Goal: Communication & Community: Share content

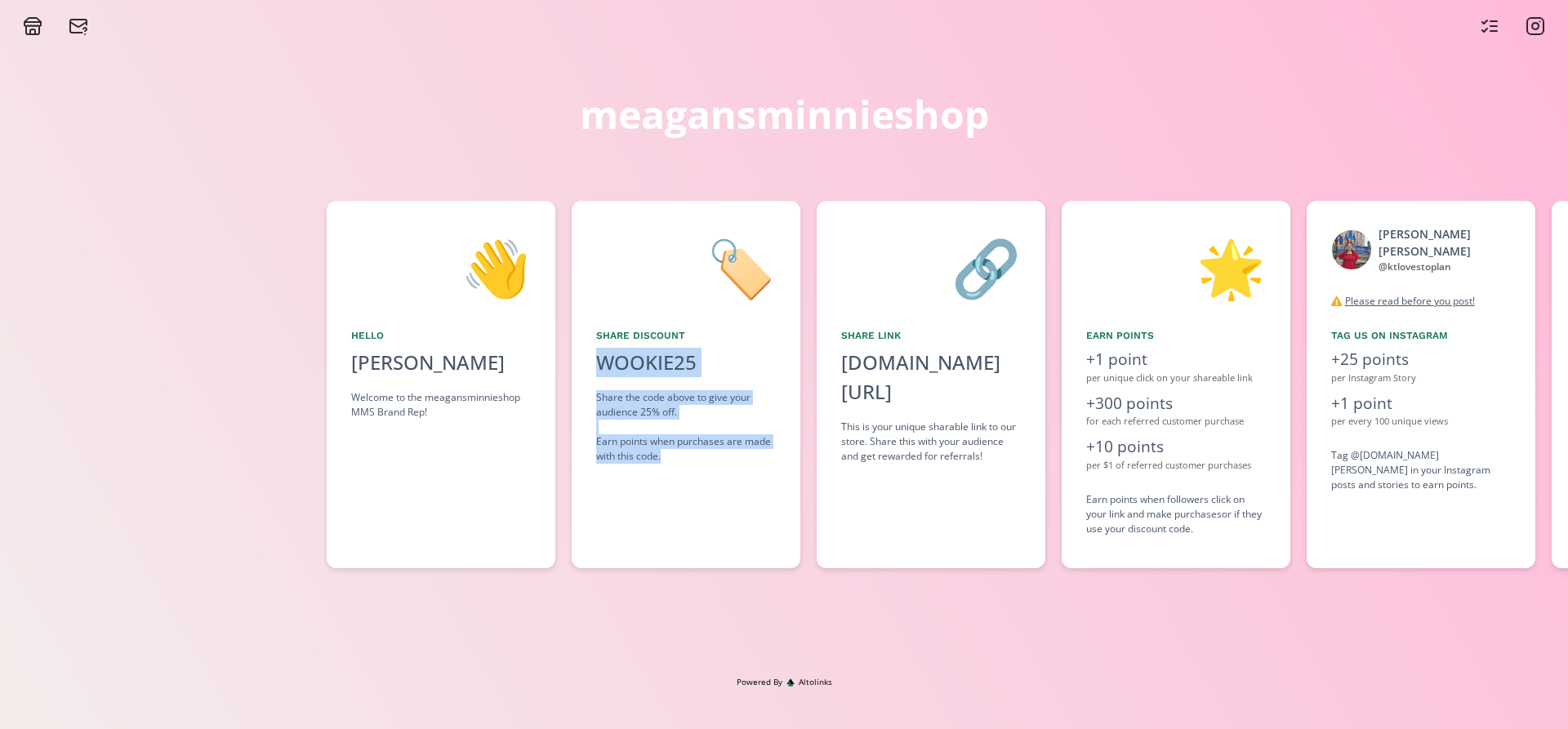
scroll to position [0, 434]
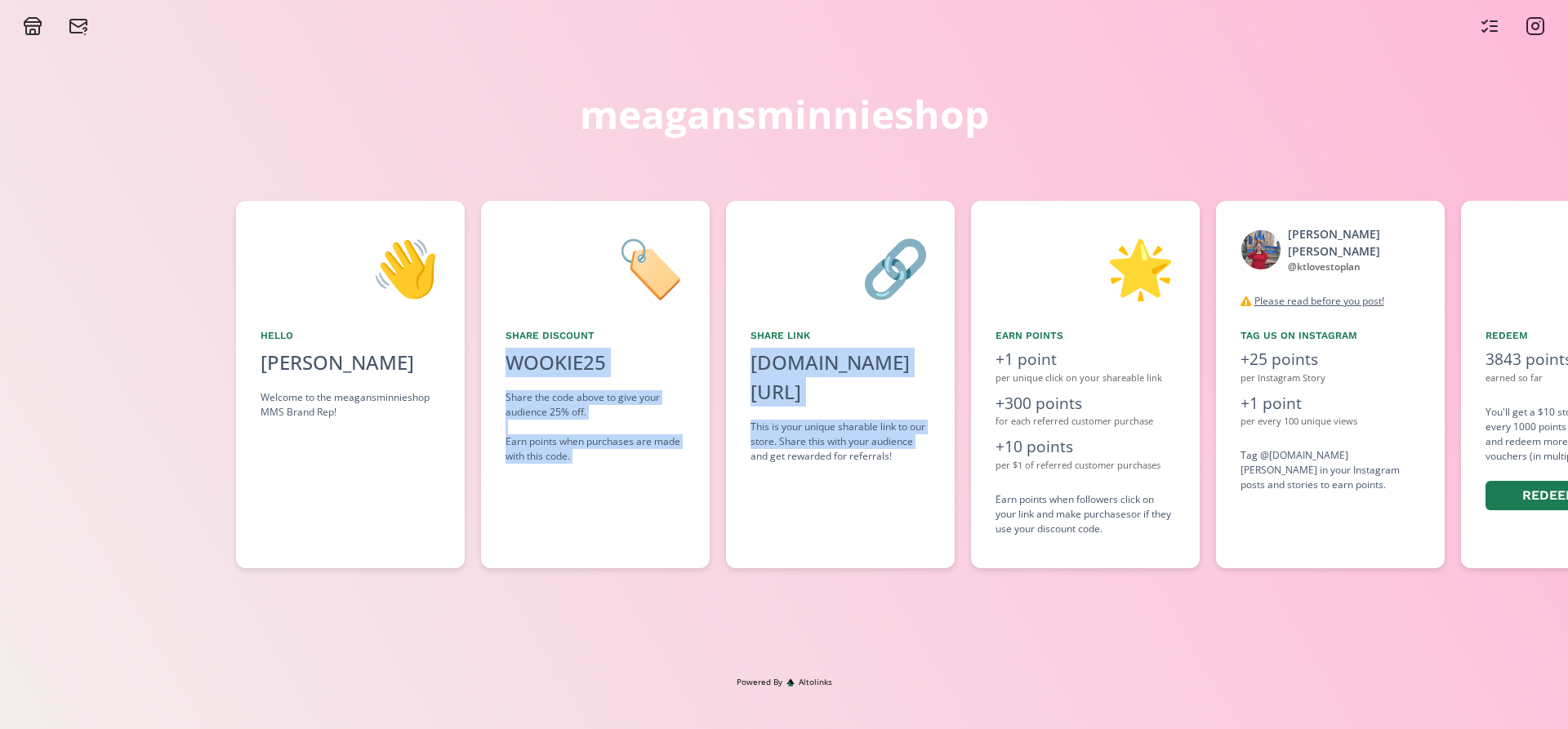
drag, startPoint x: 871, startPoint y: 485, endPoint x: 726, endPoint y: 499, distance: 145.7
click at [726, 499] on div "👋 Hello [PERSON_NAME] Welcome to the meagansminnieshop MMS Brand Rep! 🏷️ Share …" at bounding box center [784, 385] width 1568 height 384
click at [633, 483] on div "🏷️ Share Discount WOOKIE25 click to copy Share the code above to give your audi…" at bounding box center [595, 385] width 229 height 367
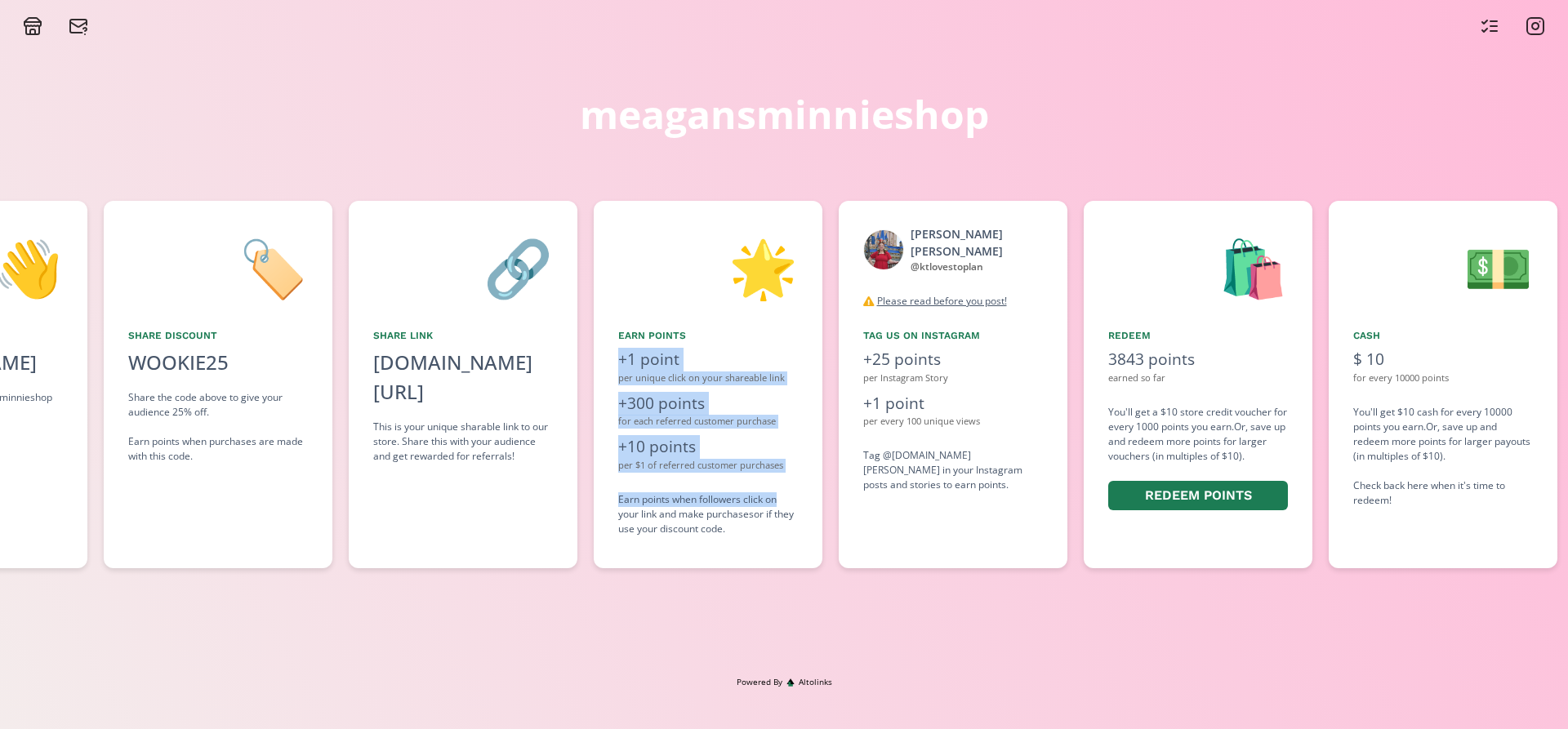
scroll to position [0, 840]
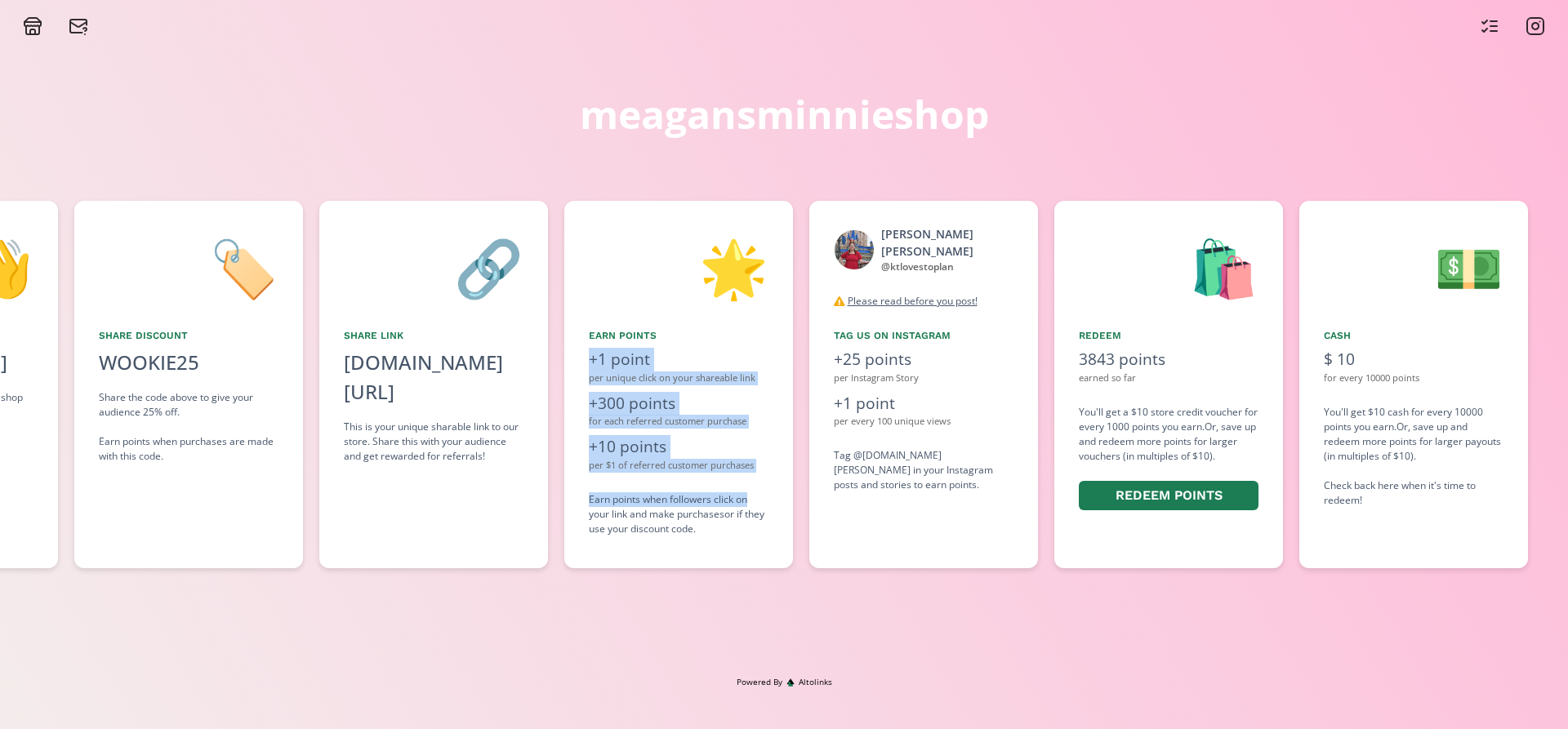
drag, startPoint x: 911, startPoint y: 483, endPoint x: 776, endPoint y: 489, distance: 135.1
click at [776, 489] on div "👋 Hello [PERSON_NAME] Welcome to the meagansminnieshop MMS Brand Rep! 🏷️ Share …" at bounding box center [784, 385] width 1568 height 384
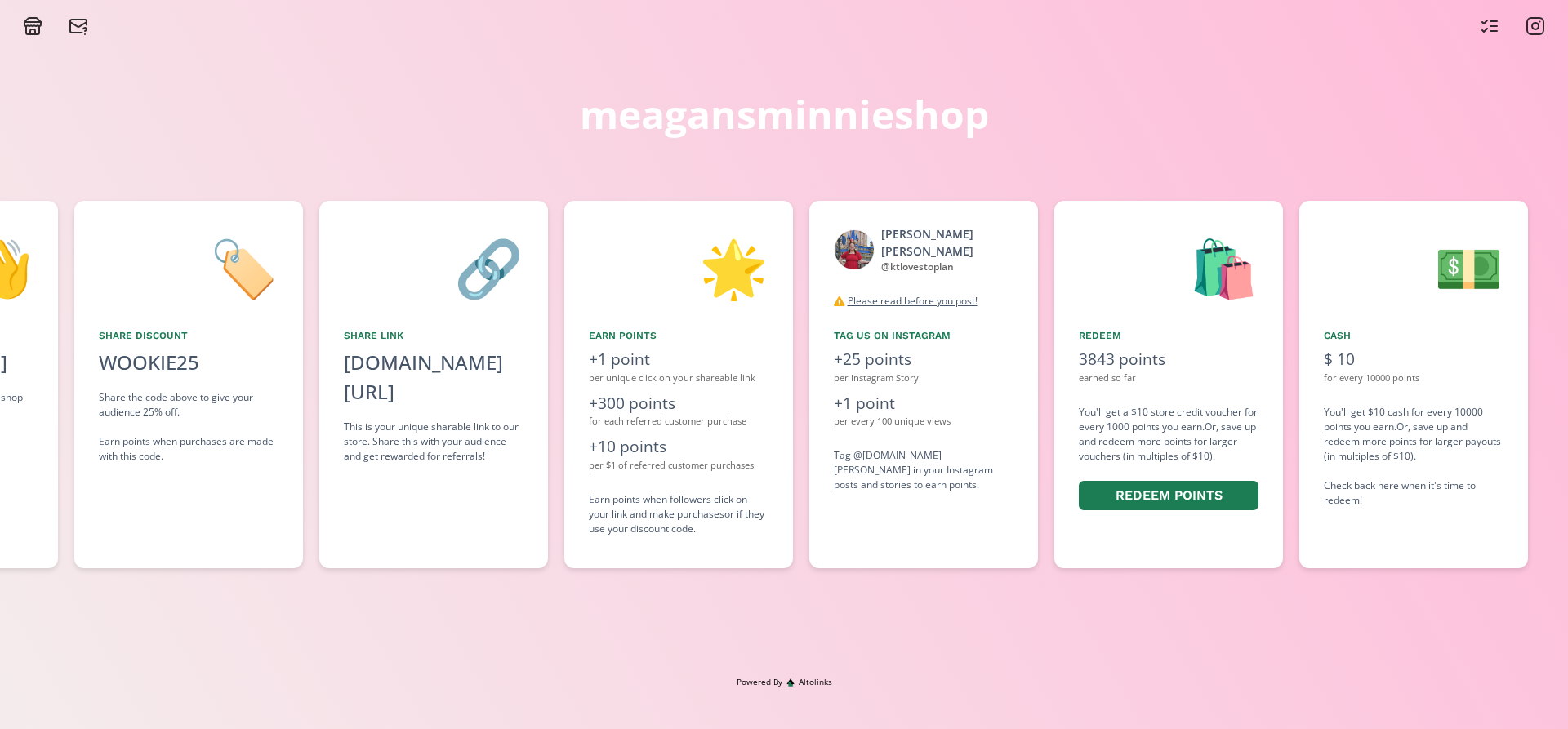
click at [926, 596] on div "meagansminnieshop 👋 Hello [PERSON_NAME] Welcome to the meagansminnieshop MMS Br…" at bounding box center [784, 356] width 1568 height 640
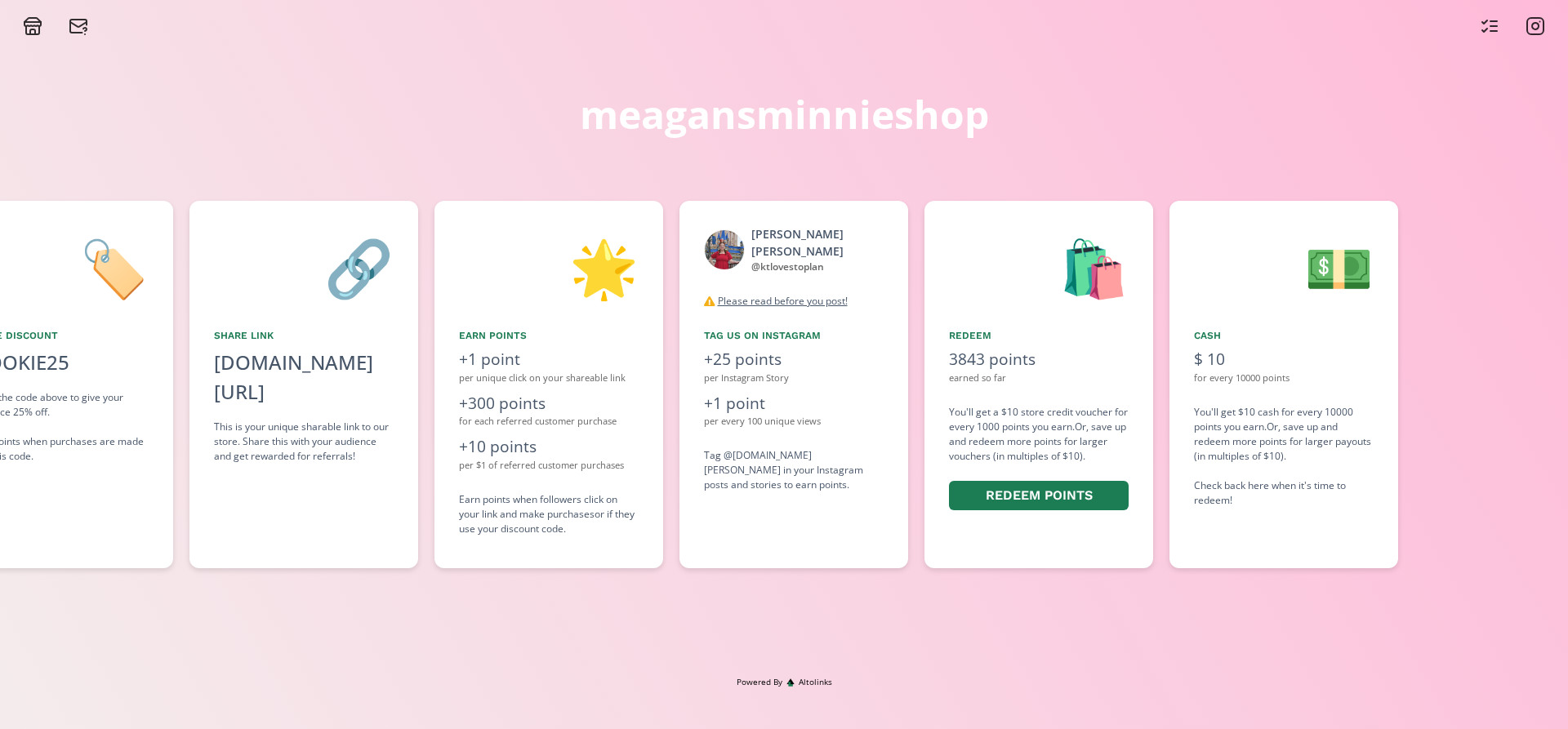
scroll to position [0, 1056]
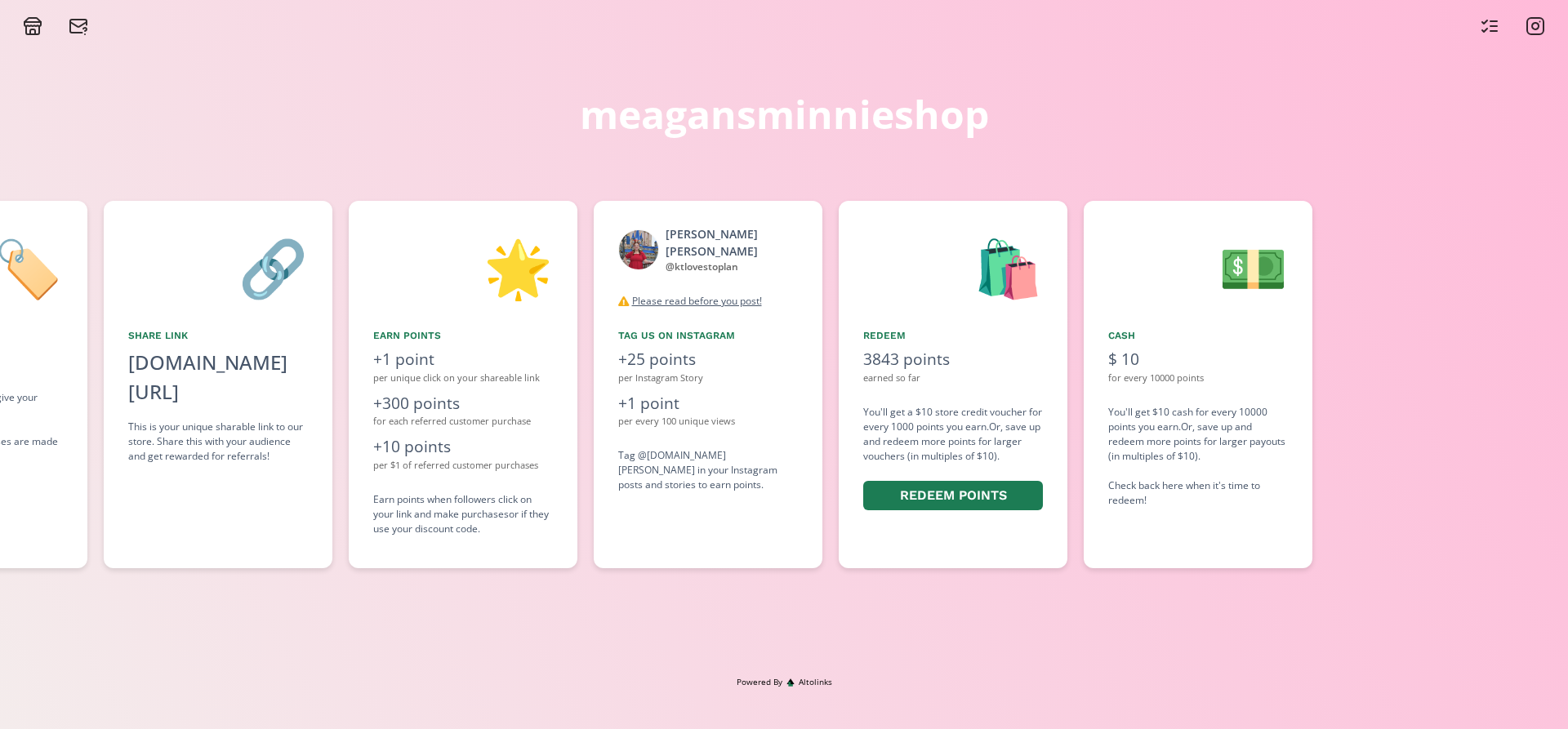
drag, startPoint x: 1108, startPoint y: 527, endPoint x: 1036, endPoint y: 530, distance: 72.1
click at [1036, 530] on div "🛍️ Redeem 3843 points earned so far You'll get a $10 store credit voucher for e…" at bounding box center [952, 385] width 229 height 367
click at [1483, 33] on icon at bounding box center [1489, 26] width 20 height 20
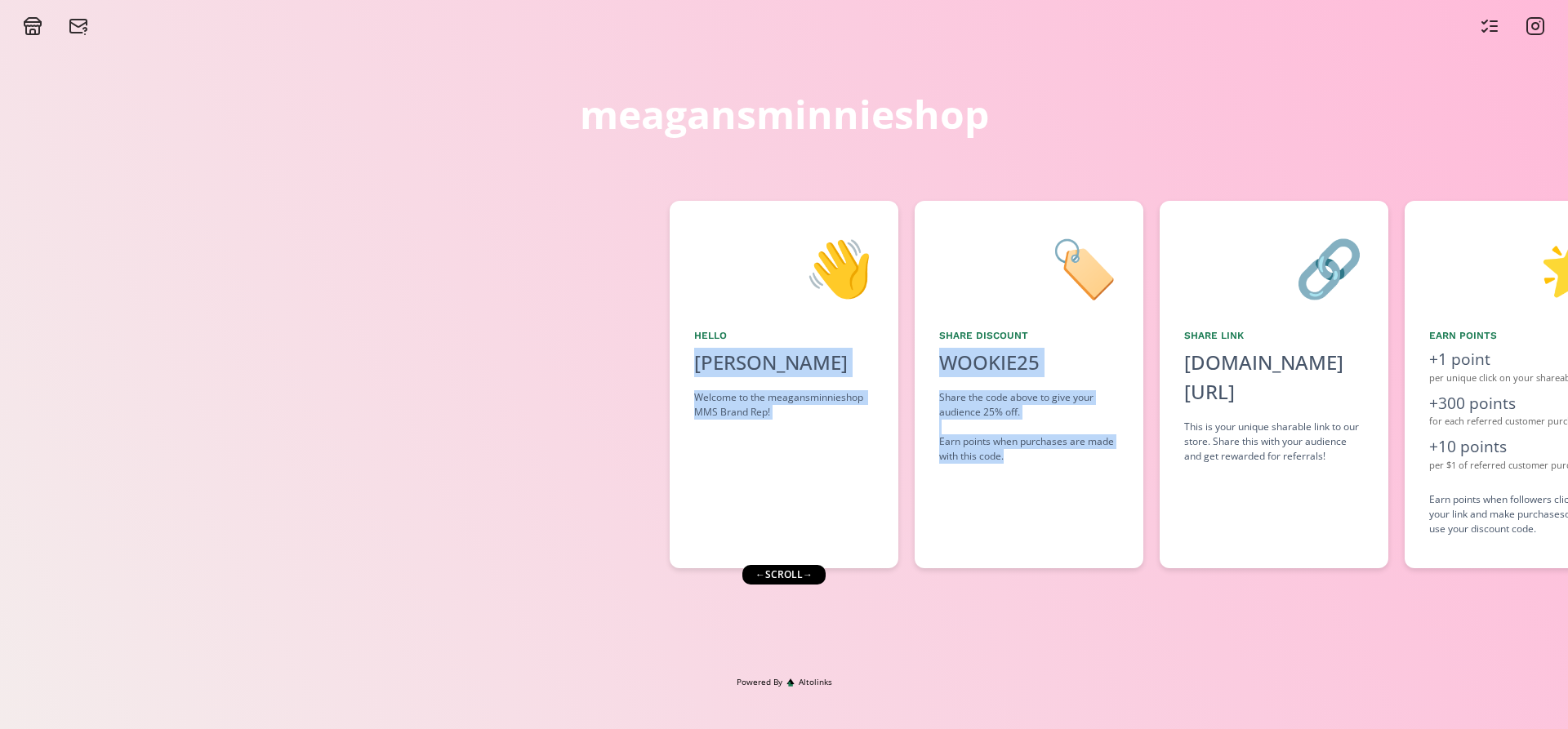
drag, startPoint x: 1009, startPoint y: 639, endPoint x: 453, endPoint y: 668, distance: 556.8
click at [453, 668] on div "meagansminnieshop 👋 Hello [PERSON_NAME] Welcome to the meagansminnieshop MMS Br…" at bounding box center [784, 356] width 1568 height 640
click at [453, 632] on div "meagansminnieshop 👋 Hello [PERSON_NAME] Welcome to the meagansminnieshop MMS Br…" at bounding box center [784, 356] width 1568 height 640
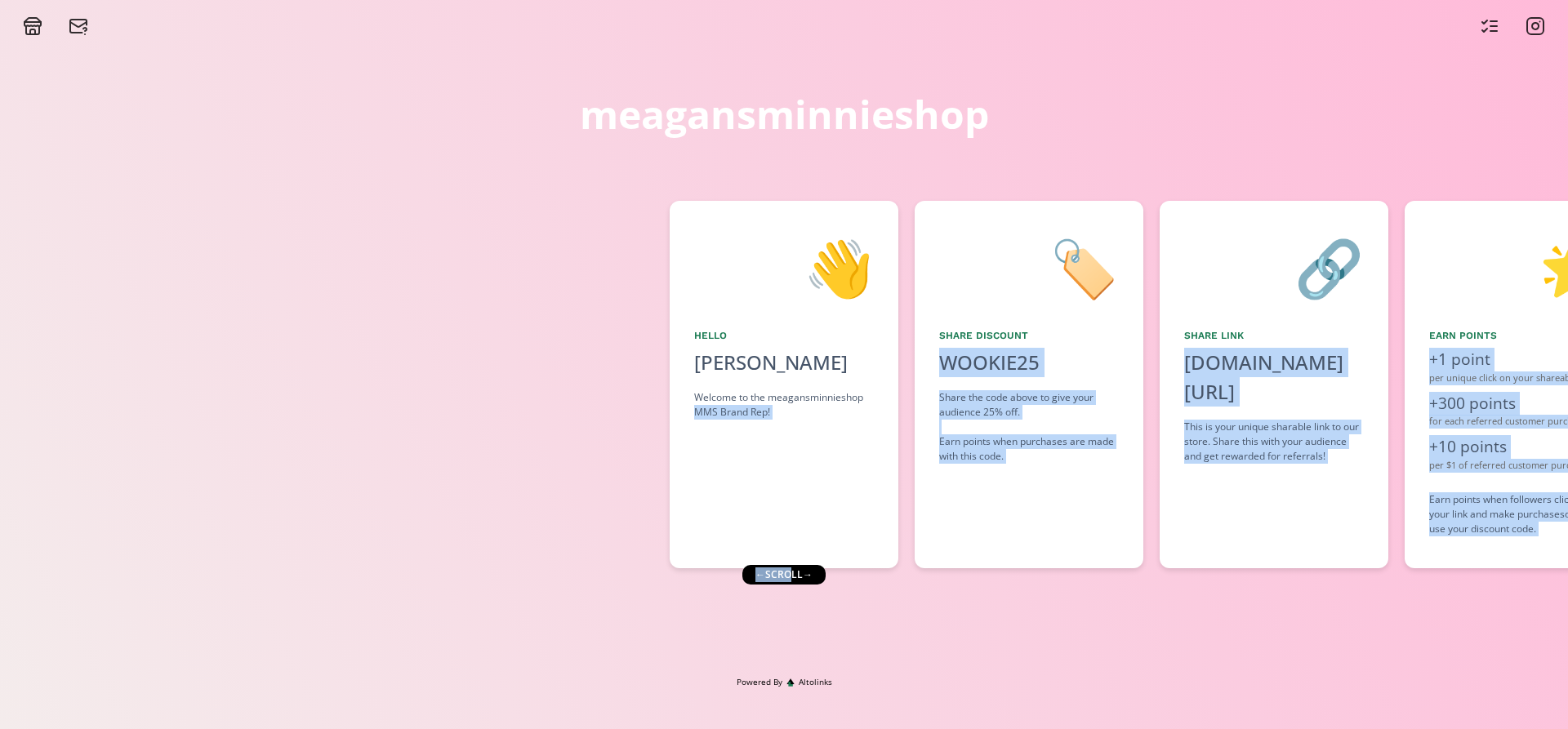
drag, startPoint x: 788, startPoint y: 575, endPoint x: 692, endPoint y: 589, distance: 97.0
click at [692, 589] on div "meagansminnieshop 👋 Hello [PERSON_NAME] Welcome to the meagansminnieshop MMS Br…" at bounding box center [784, 356] width 1568 height 640
click at [928, 603] on div "meagansminnieshop 👋 Hello [PERSON_NAME] Welcome to the meagansminnieshop MMS Br…" at bounding box center [784, 356] width 1568 height 640
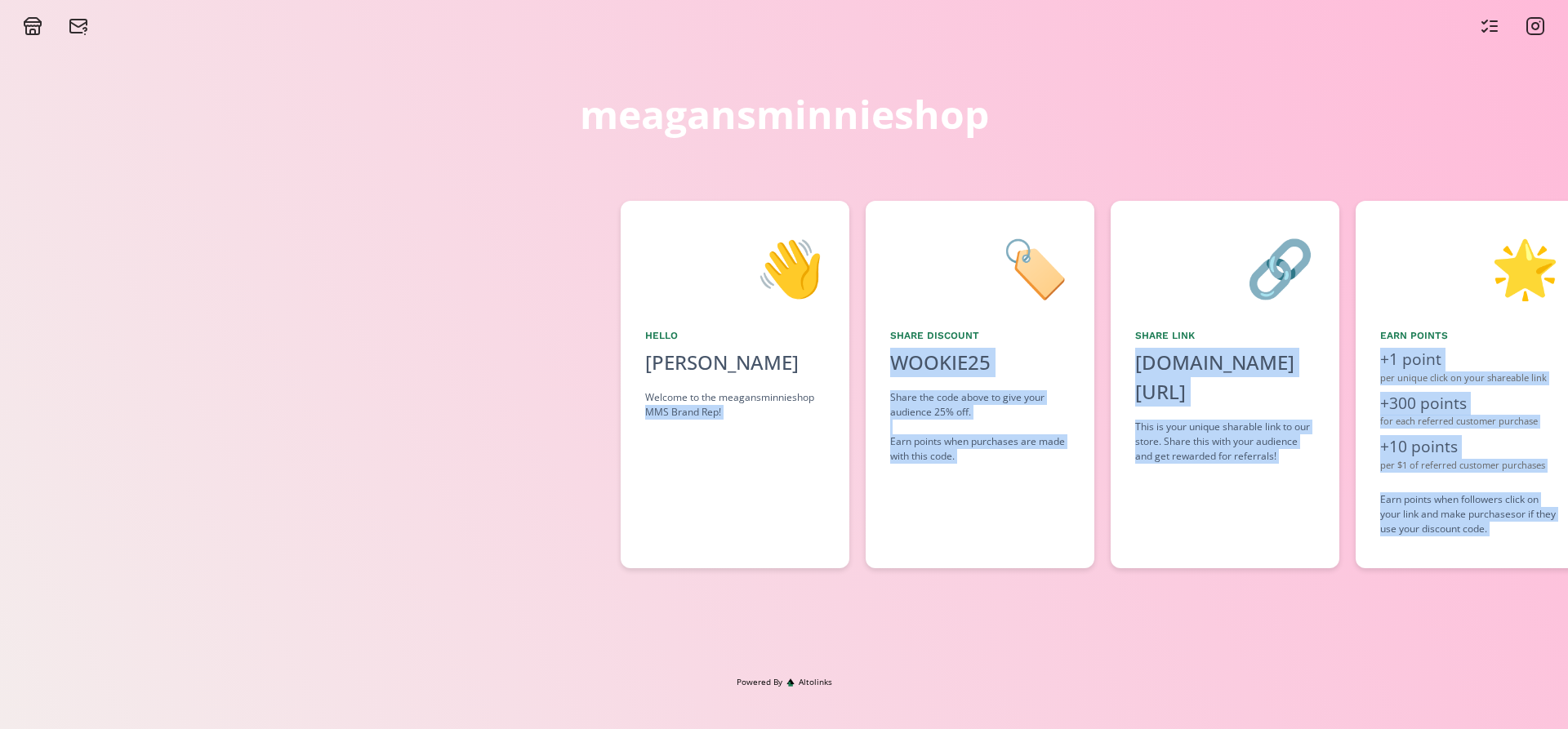
click at [739, 610] on div "meagansminnieshop 👋 Hello [PERSON_NAME] Welcome to the meagansminnieshop MMS Br…" at bounding box center [784, 356] width 1568 height 640
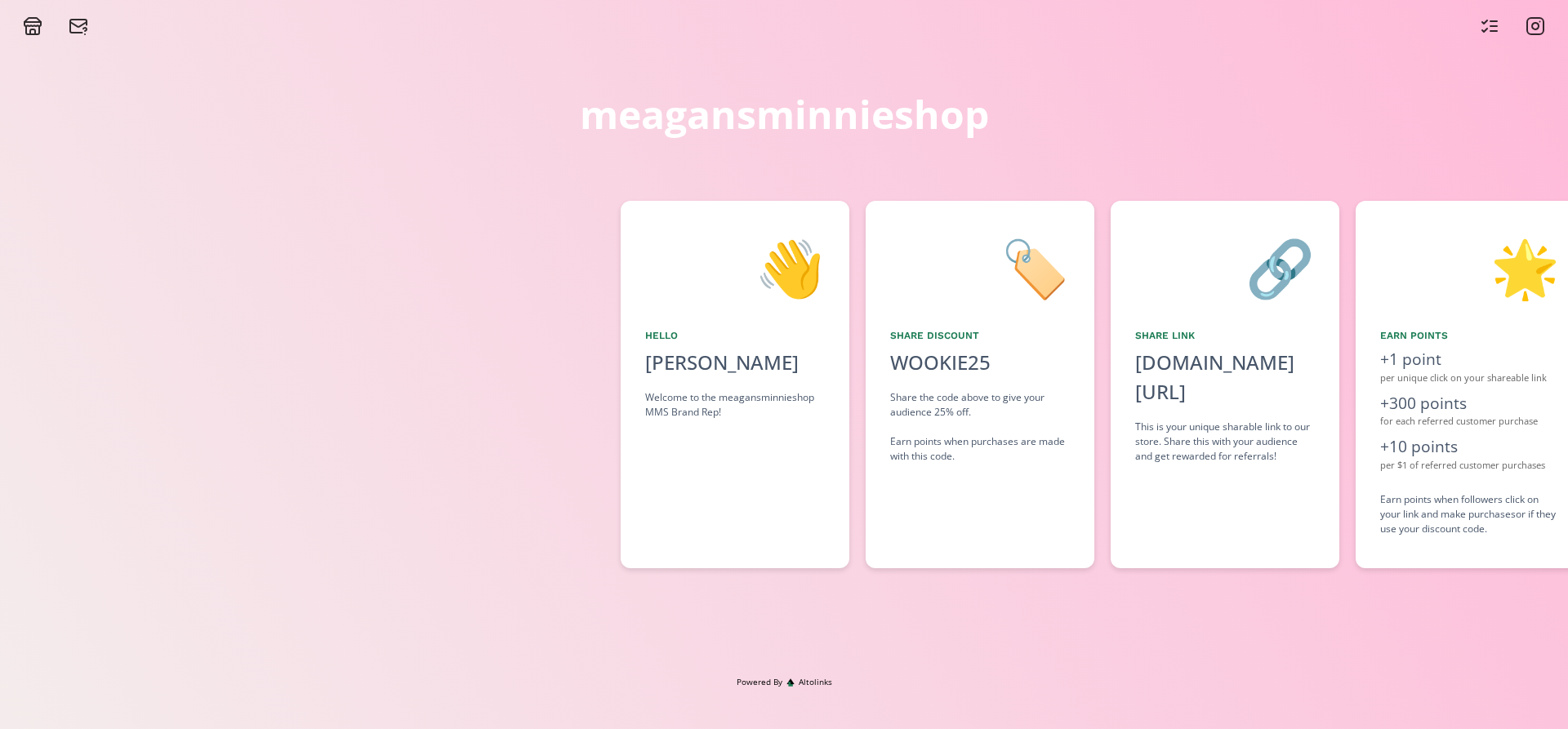
drag, startPoint x: 1112, startPoint y: 46, endPoint x: 1154, endPoint y: 139, distance: 102.0
click at [1112, 47] on div "meagansminnieshop 👋 Hello [PERSON_NAME] Welcome to the meagansminnieshop MMS Br…" at bounding box center [784, 356] width 1568 height 640
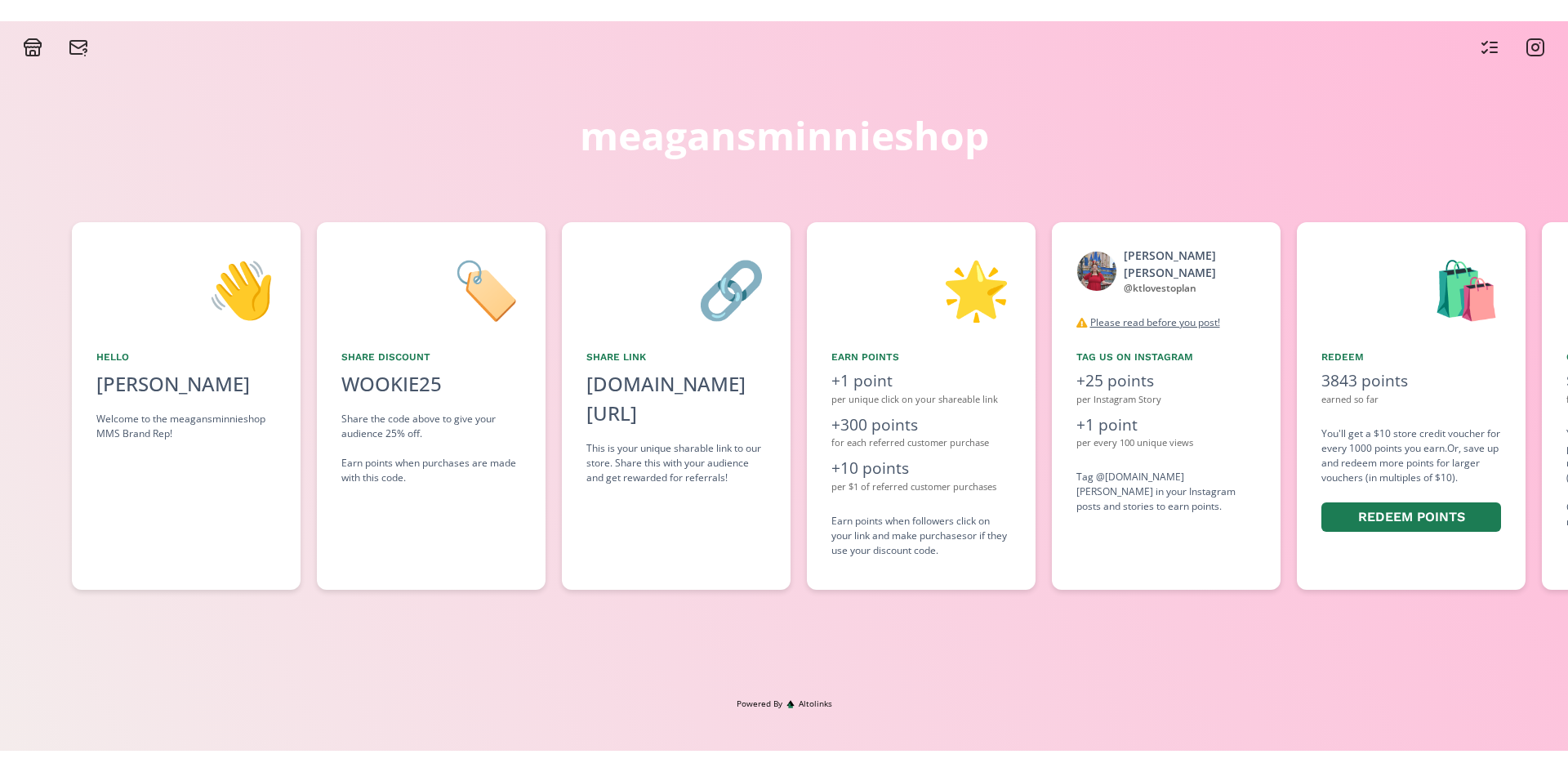
scroll to position [0, 1486]
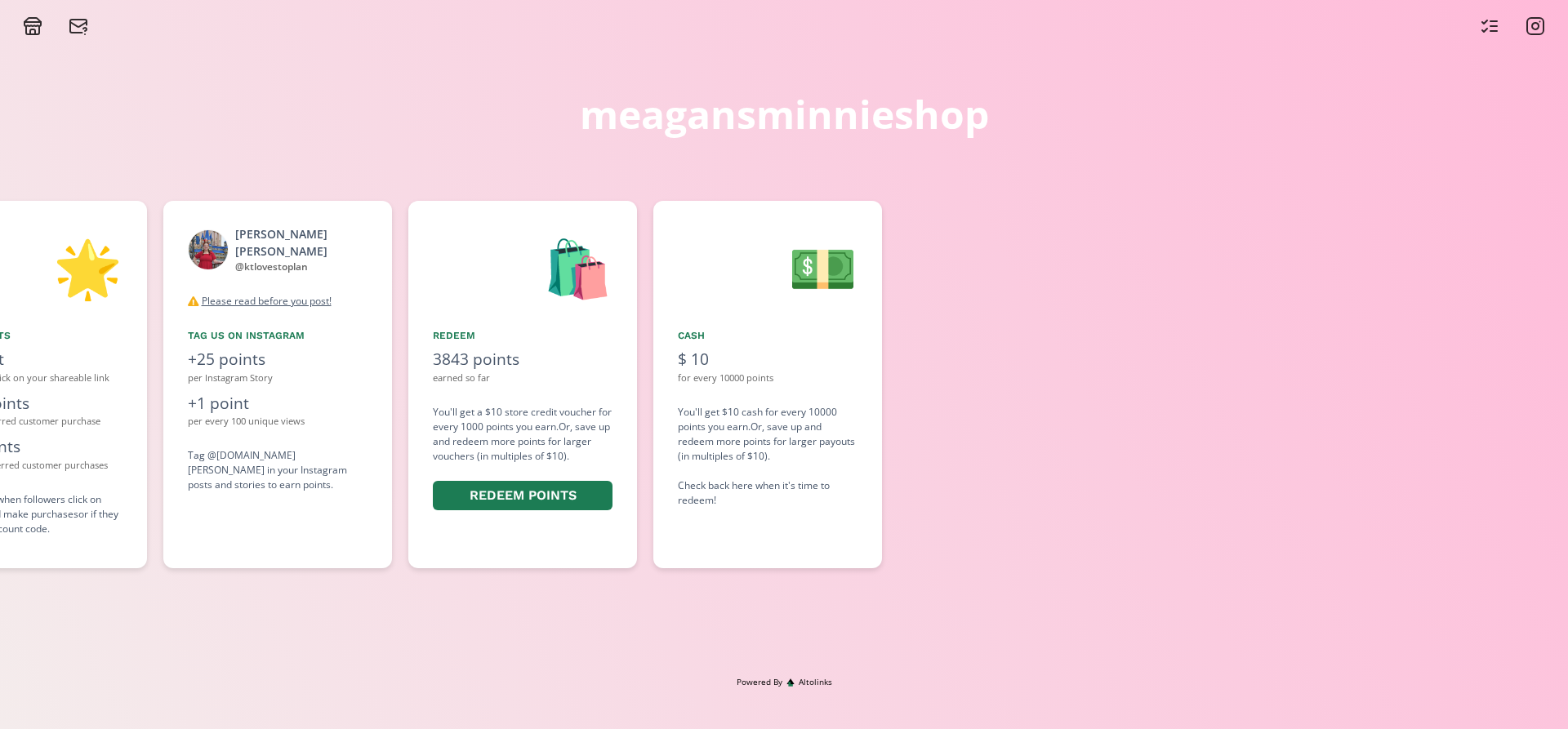
drag, startPoint x: 1122, startPoint y: 269, endPoint x: 662, endPoint y: 338, distance: 465.1
click at [662, 338] on div "👋 Hello [PERSON_NAME] Welcome to the meagansminnieshop MMS Brand Rep! 🏷️ Share …" at bounding box center [784, 385] width 1568 height 384
